Goal: Task Accomplishment & Management: Manage account settings

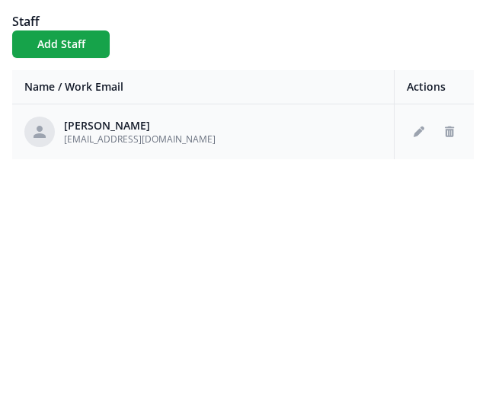
click at [252, 130] on div "[PERSON_NAME] [EMAIL_ADDRESS][DOMAIN_NAME]" at bounding box center [203, 132] width 358 height 30
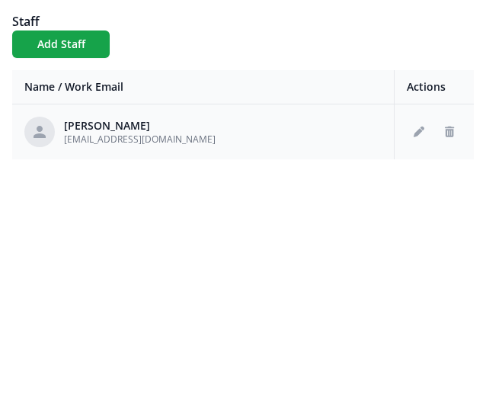
click at [252, 130] on div "[PERSON_NAME] [EMAIL_ADDRESS][DOMAIN_NAME]" at bounding box center [203, 132] width 358 height 30
click at [251, 131] on div "[PERSON_NAME] [EMAIL_ADDRESS][DOMAIN_NAME]" at bounding box center [203, 132] width 358 height 30
click at [251, 132] on div "[PERSON_NAME] [EMAIL_ADDRESS][DOMAIN_NAME]" at bounding box center [203, 132] width 358 height 30
click at [250, 132] on div "[PERSON_NAME] [EMAIL_ADDRESS][DOMAIN_NAME]" at bounding box center [203, 132] width 358 height 30
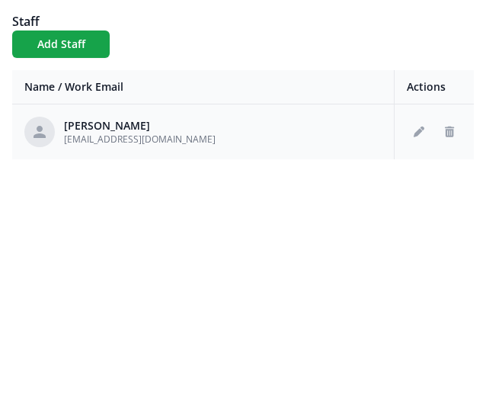
click at [250, 132] on div "[PERSON_NAME] [EMAIL_ADDRESS][DOMAIN_NAME]" at bounding box center [203, 132] width 358 height 30
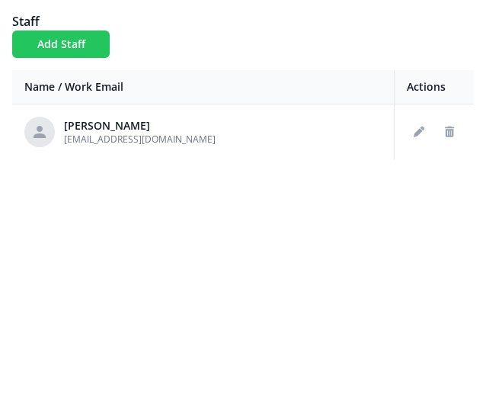
click at [93, 38] on button "Add Staff" at bounding box center [61, 43] width 98 height 27
checkbox input "false"
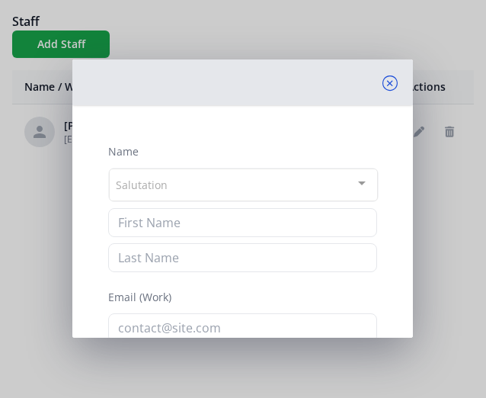
click at [384, 82] on icon at bounding box center [390, 82] width 15 height 15
